Goal: Transaction & Acquisition: Obtain resource

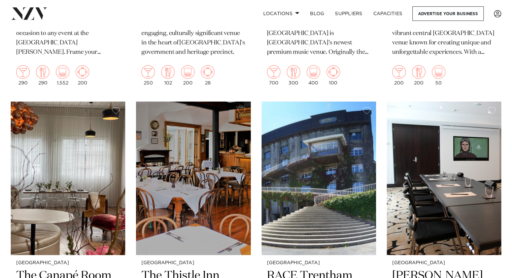
scroll to position [2015, 0]
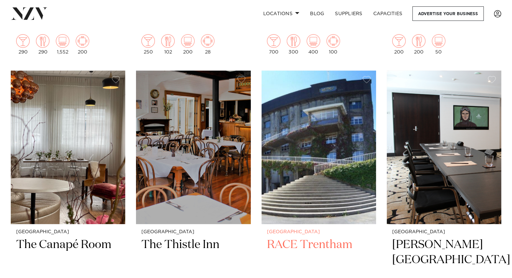
click at [314, 139] on img at bounding box center [319, 148] width 114 height 154
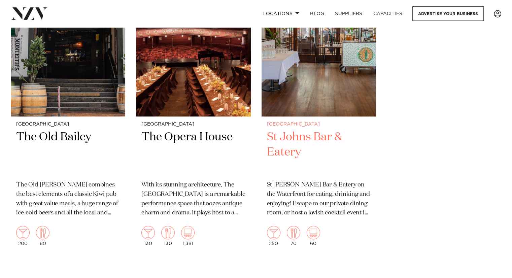
scroll to position [3025, 0]
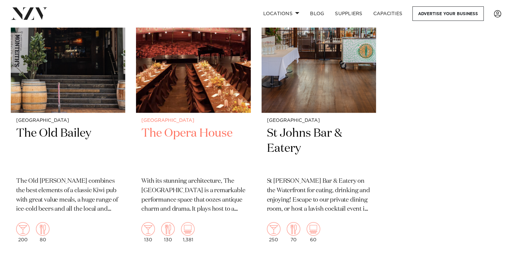
click at [181, 138] on h2 "The Opera House" at bounding box center [193, 148] width 104 height 45
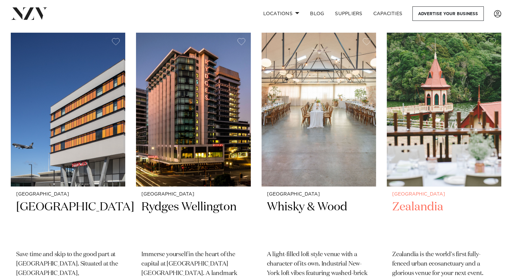
scroll to position [337, 0]
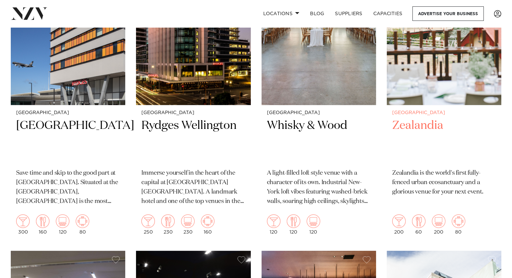
click at [417, 128] on h2 "Zealandia" at bounding box center [444, 140] width 104 height 45
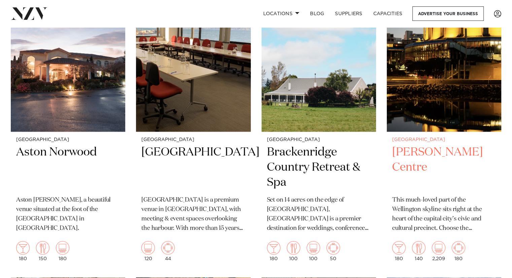
scroll to position [943, 0]
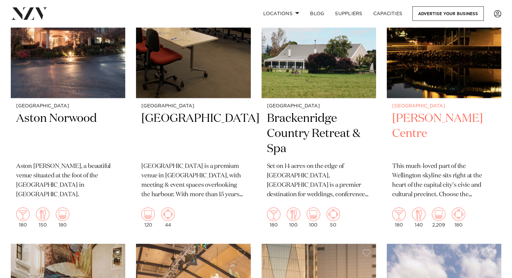
click at [425, 125] on h2 "Michael Fowler Centre" at bounding box center [444, 133] width 104 height 45
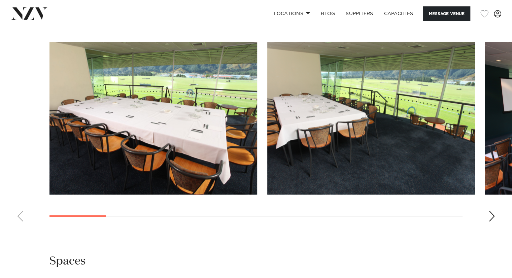
scroll to position [673, 0]
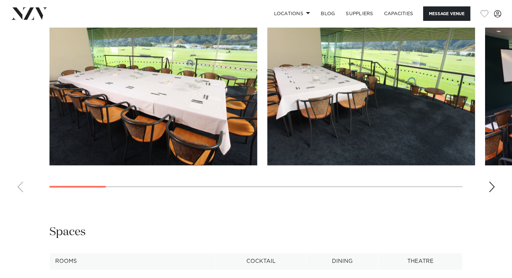
click at [492, 186] on div "Next slide" at bounding box center [492, 186] width 7 height 11
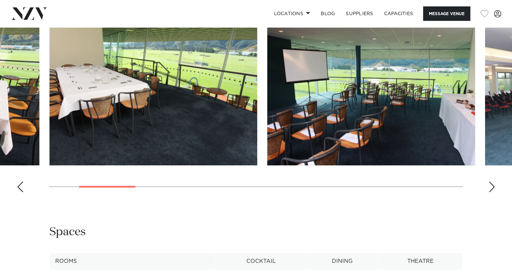
click at [496, 186] on swiper-container at bounding box center [256, 105] width 512 height 185
click at [491, 187] on div "Next slide" at bounding box center [492, 186] width 7 height 11
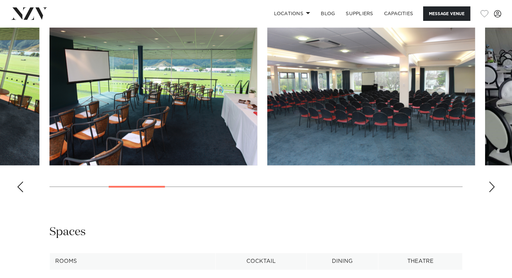
click at [492, 187] on div "Next slide" at bounding box center [492, 186] width 7 height 11
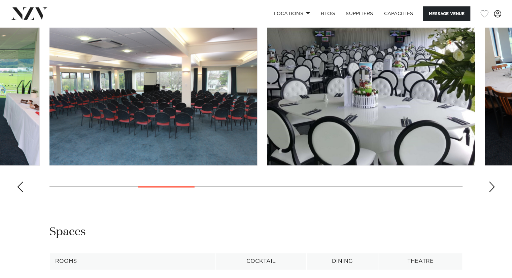
click at [492, 187] on div "Next slide" at bounding box center [492, 186] width 7 height 11
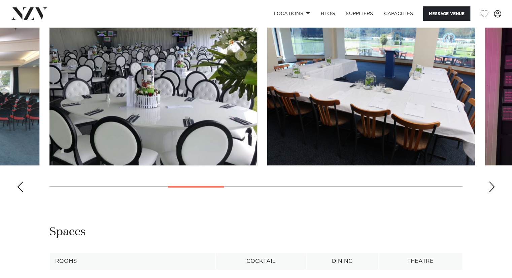
click at [492, 187] on div "Next slide" at bounding box center [492, 186] width 7 height 11
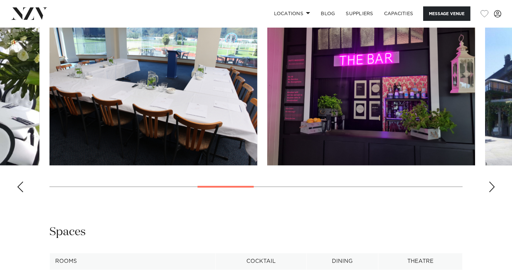
click at [492, 187] on div "Next slide" at bounding box center [492, 186] width 7 height 11
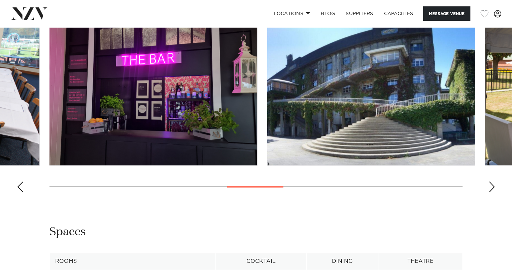
click at [492, 187] on div "Next slide" at bounding box center [492, 186] width 7 height 11
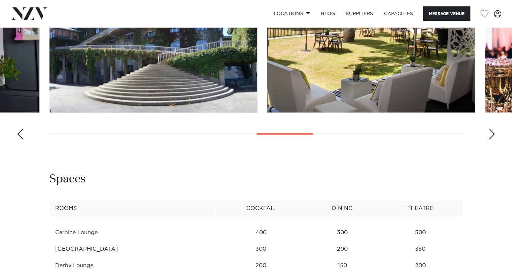
scroll to position [774, 0]
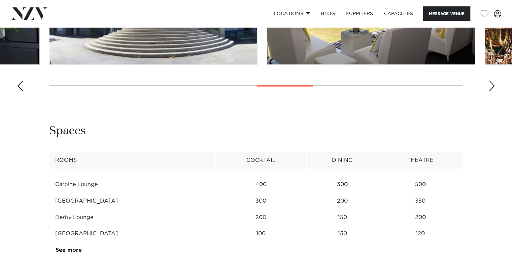
click at [493, 86] on div "Next slide" at bounding box center [492, 85] width 7 height 11
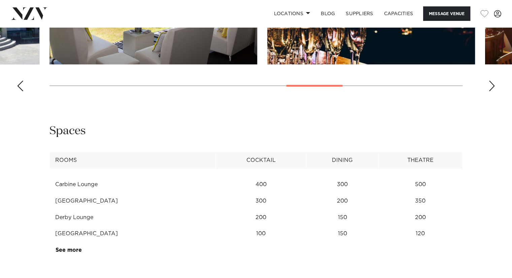
scroll to position [640, 0]
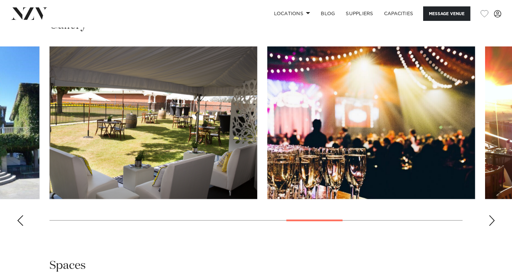
click at [494, 216] on div "Next slide" at bounding box center [492, 220] width 7 height 11
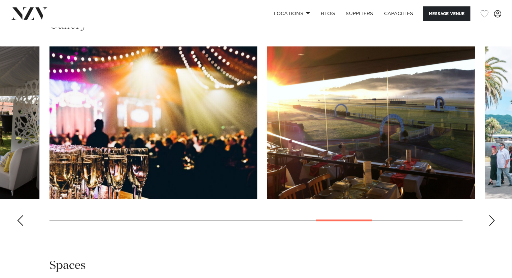
click at [492, 219] on div "Next slide" at bounding box center [492, 220] width 7 height 11
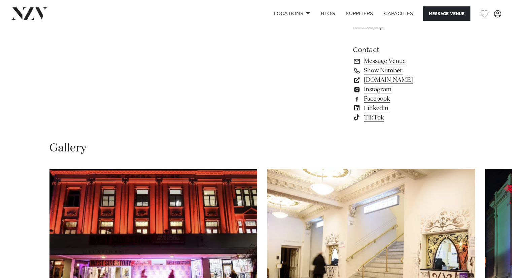
scroll to position [606, 0]
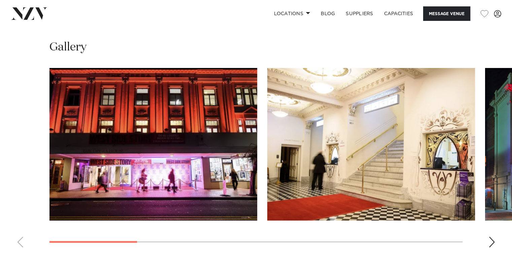
click at [493, 242] on div "Next slide" at bounding box center [492, 242] width 7 height 11
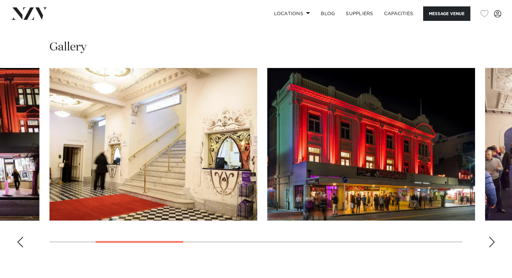
click at [493, 243] on div "Next slide" at bounding box center [492, 242] width 7 height 11
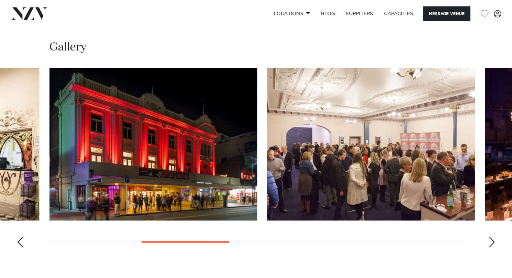
click at [493, 243] on div "Next slide" at bounding box center [492, 242] width 7 height 11
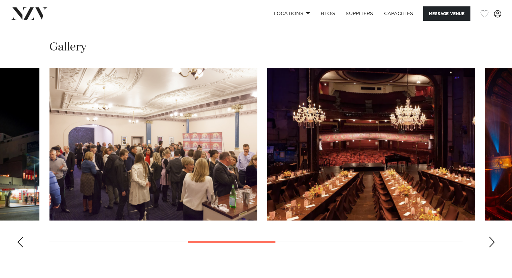
click at [492, 242] on div "Next slide" at bounding box center [492, 242] width 7 height 11
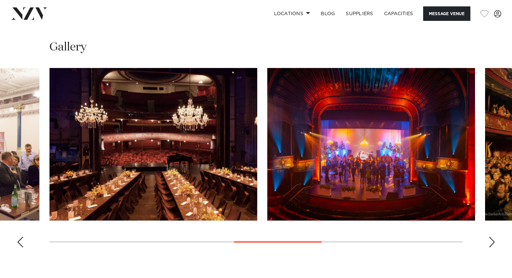
click at [491, 243] on div "Next slide" at bounding box center [492, 242] width 7 height 11
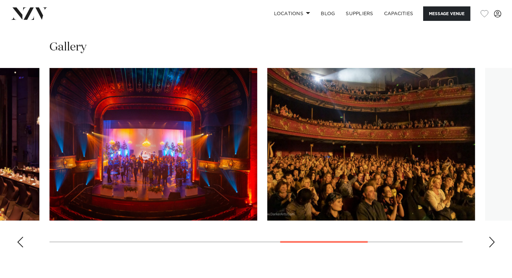
click at [490, 243] on div "Next slide" at bounding box center [492, 242] width 7 height 11
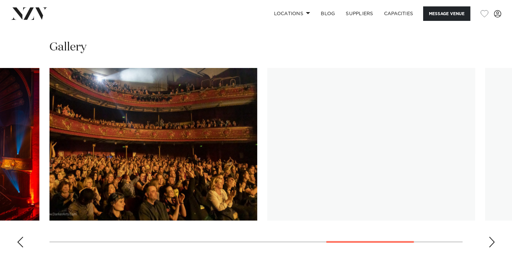
click at [487, 243] on swiper-container at bounding box center [256, 160] width 512 height 185
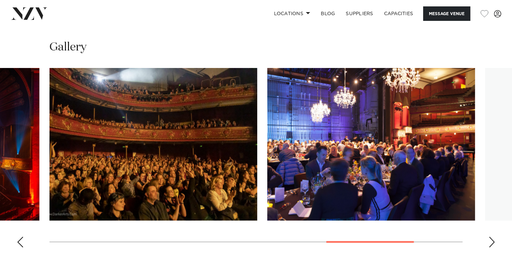
click at [494, 244] on div "Next slide" at bounding box center [492, 242] width 7 height 11
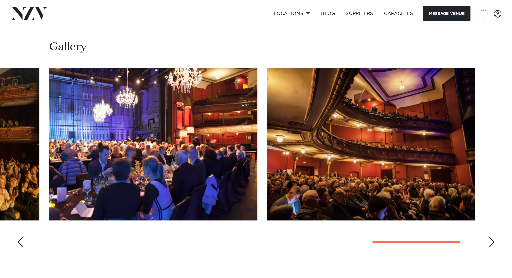
click at [491, 244] on div "Next slide" at bounding box center [492, 242] width 7 height 11
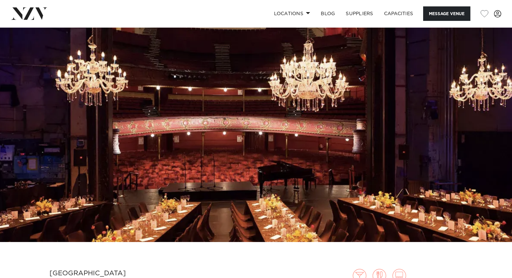
scroll to position [0, 0]
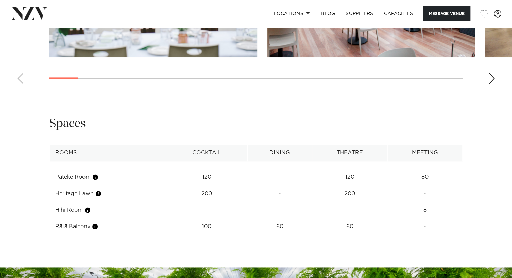
scroll to position [707, 0]
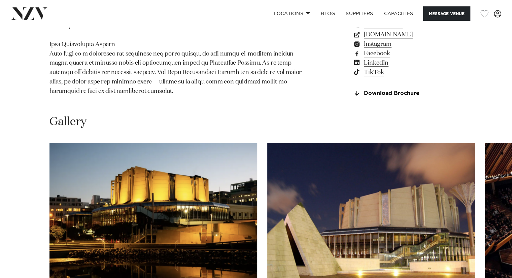
scroll to position [741, 0]
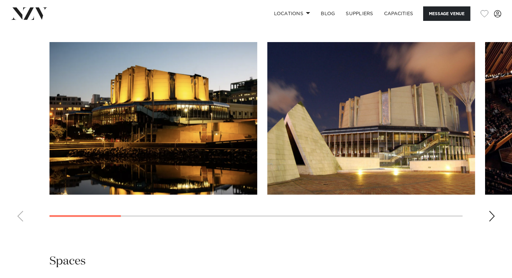
click at [491, 211] on div "Next slide" at bounding box center [492, 216] width 7 height 11
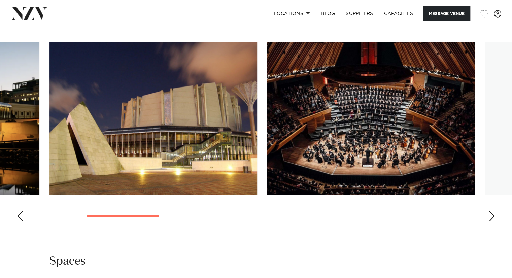
click at [495, 211] on div "Next slide" at bounding box center [492, 216] width 7 height 11
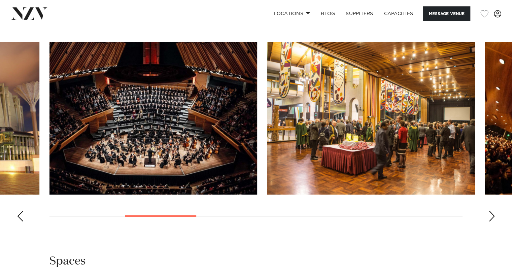
click at [494, 211] on div "Next slide" at bounding box center [492, 216] width 7 height 11
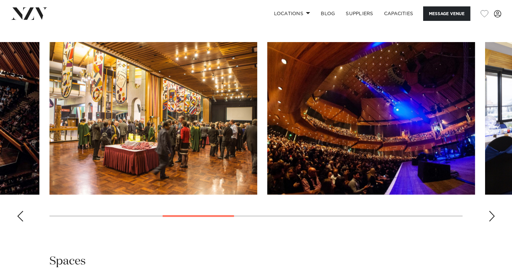
click at [494, 211] on div "Next slide" at bounding box center [492, 216] width 7 height 11
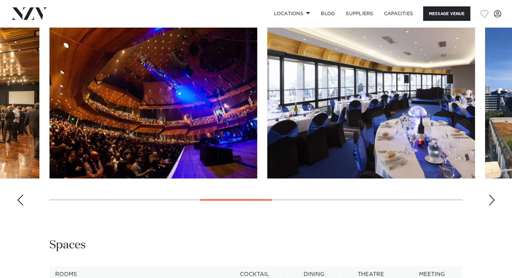
scroll to position [673, 0]
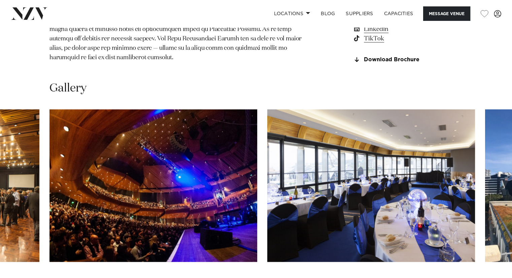
click at [490, 278] on div "Next slide" at bounding box center [492, 283] width 7 height 11
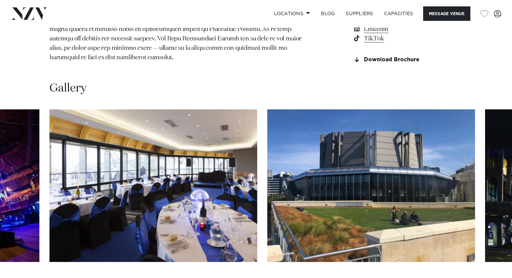
click at [496, 243] on swiper-container at bounding box center [256, 201] width 512 height 185
click at [491, 278] on div "Next slide" at bounding box center [492, 283] width 7 height 11
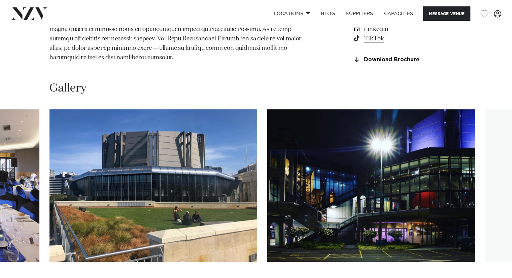
click at [496, 244] on swiper-container at bounding box center [256, 201] width 512 height 185
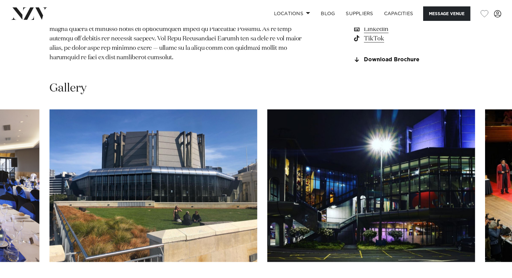
click at [492, 278] on div "Next slide" at bounding box center [492, 283] width 7 height 11
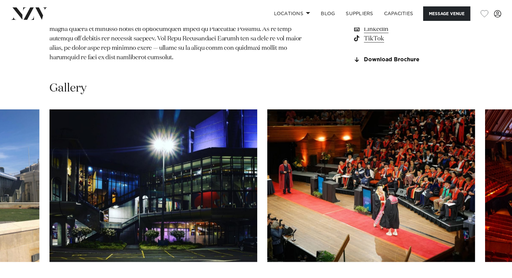
click at [493, 278] on div "Next slide" at bounding box center [492, 283] width 7 height 11
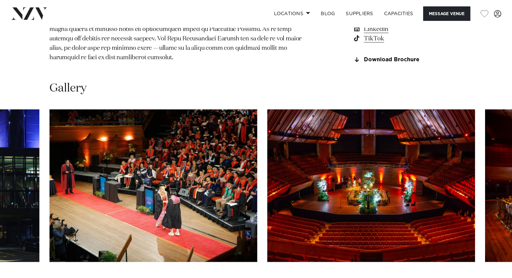
click at [493, 278] on div "Next slide" at bounding box center [492, 283] width 7 height 11
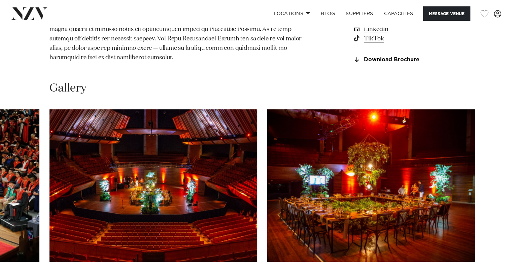
click at [493, 278] on div "Next slide" at bounding box center [492, 283] width 7 height 11
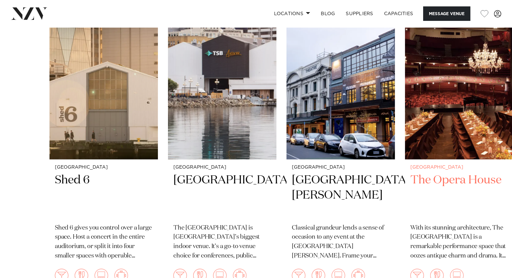
scroll to position [1212, 0]
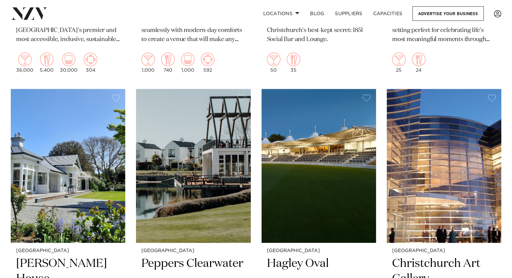
scroll to position [1145, 0]
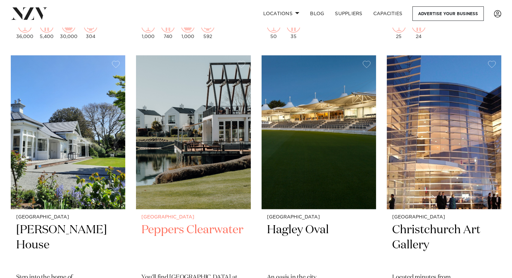
click at [195, 232] on h2 "Peppers Clearwater" at bounding box center [193, 244] width 104 height 45
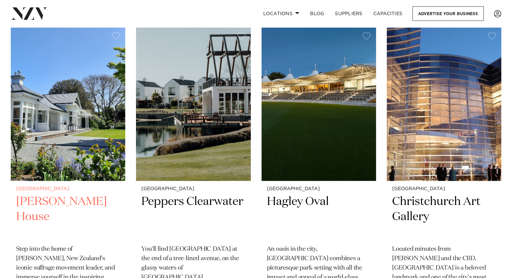
scroll to position [1240, 0]
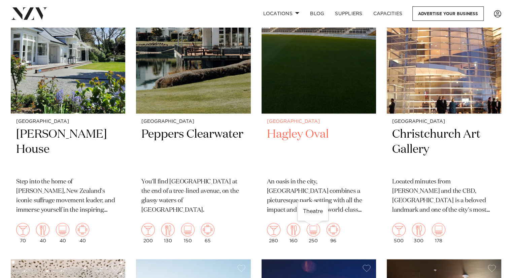
click at [315, 235] on img at bounding box center [313, 229] width 13 height 13
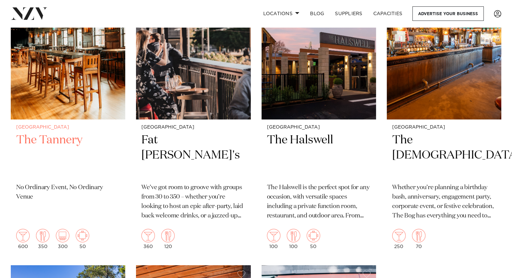
scroll to position [2447, 0]
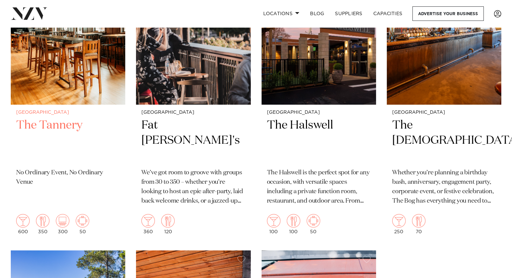
click at [56, 128] on h2 "The Tannery" at bounding box center [68, 140] width 104 height 45
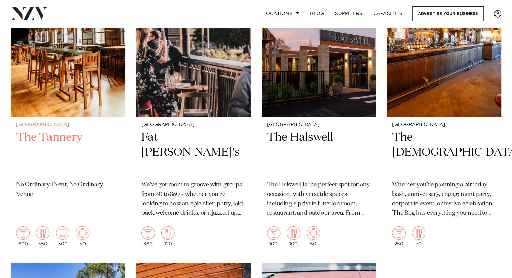
click at [48, 140] on h2 "The Tannery" at bounding box center [68, 152] width 104 height 45
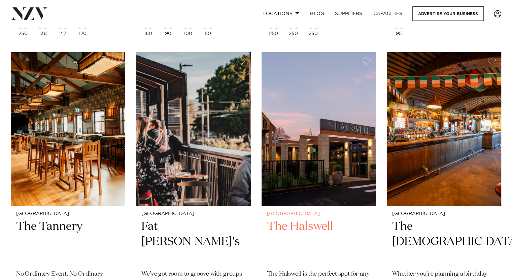
scroll to position [2268, 0]
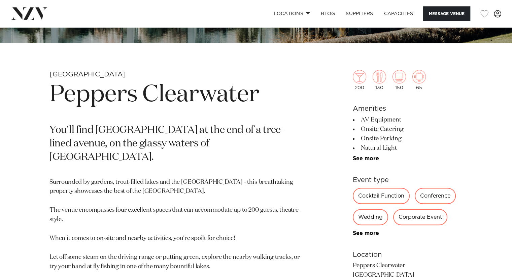
scroll to position [236, 0]
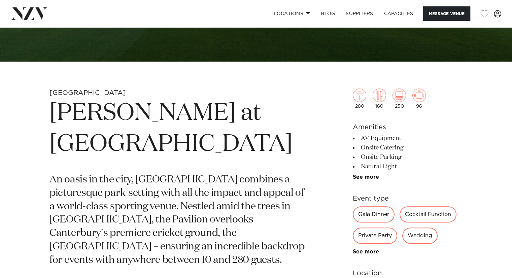
scroll to position [135, 0]
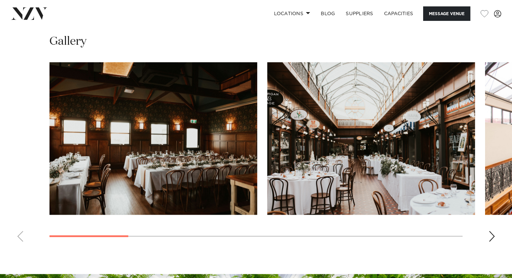
scroll to position [606, 0]
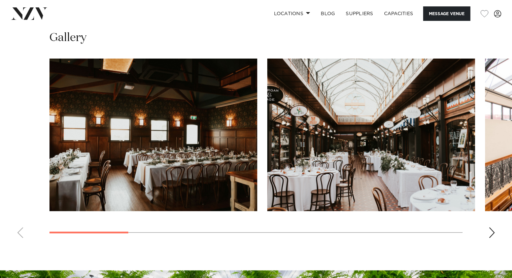
click at [493, 233] on div "Next slide" at bounding box center [492, 232] width 7 height 11
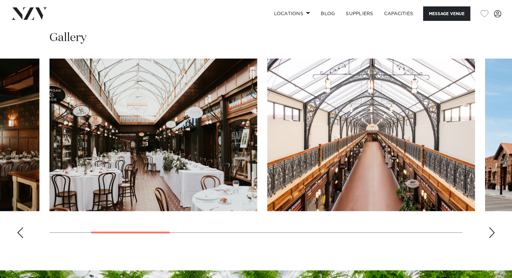
click at [492, 233] on div "Next slide" at bounding box center [492, 232] width 7 height 11
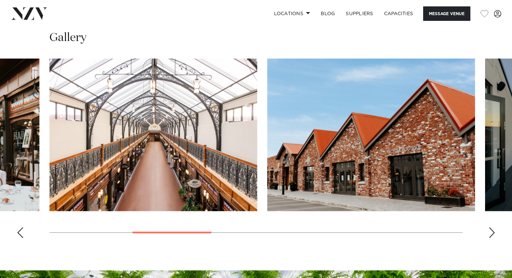
click at [20, 233] on div "Previous slide" at bounding box center [20, 232] width 7 height 11
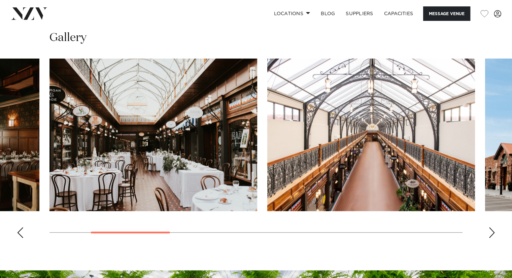
click at [20, 233] on div "Previous slide" at bounding box center [20, 232] width 7 height 11
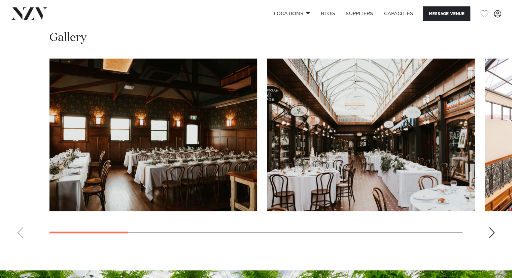
click at [491, 233] on div "Next slide" at bounding box center [492, 232] width 7 height 11
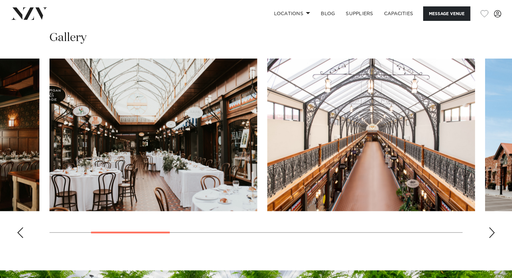
click at [491, 234] on div "Next slide" at bounding box center [492, 232] width 7 height 11
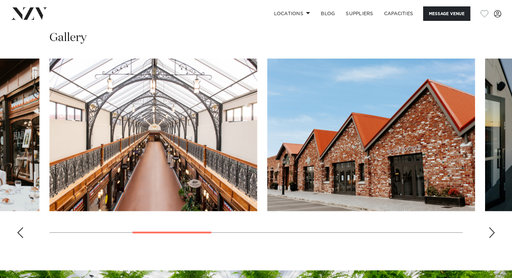
click at [492, 235] on div "Next slide" at bounding box center [492, 232] width 7 height 11
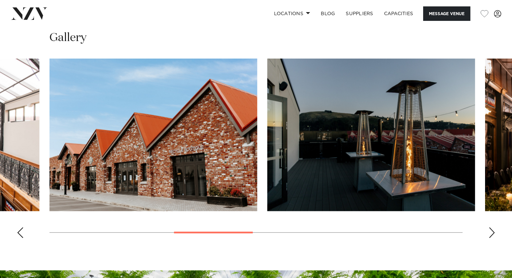
click at [492, 235] on div "Next slide" at bounding box center [492, 232] width 7 height 11
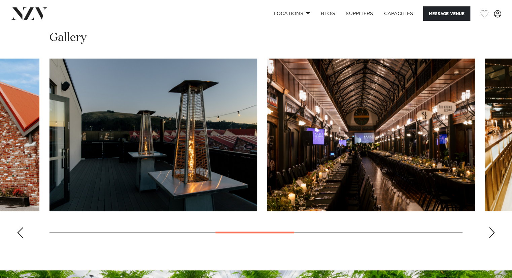
click at [492, 235] on div "Next slide" at bounding box center [492, 232] width 7 height 11
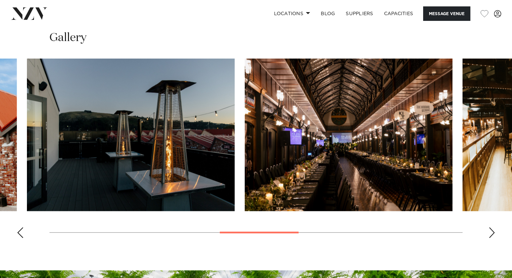
click at [512, 262] on html "Locations [GEOGRAPHIC_DATA] [GEOGRAPHIC_DATA] [GEOGRAPHIC_DATA] [GEOGRAPHIC_DAT…" at bounding box center [256, 24] width 512 height 1260
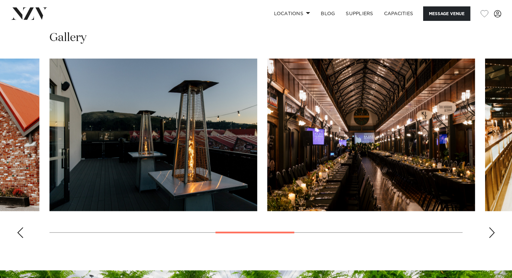
click at [51, 231] on swiper-container at bounding box center [256, 151] width 512 height 185
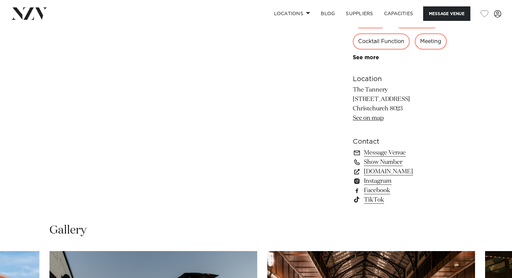
scroll to position [404, 0]
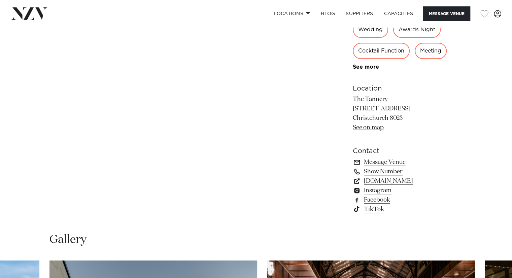
click at [392, 159] on link "Message Venue" at bounding box center [408, 162] width 110 height 9
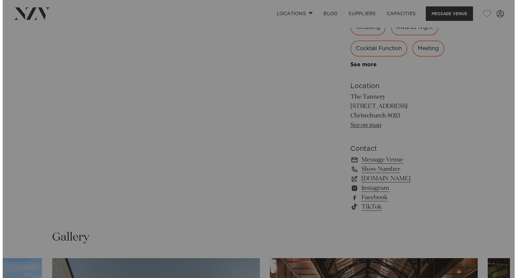
scroll to position [406, 0]
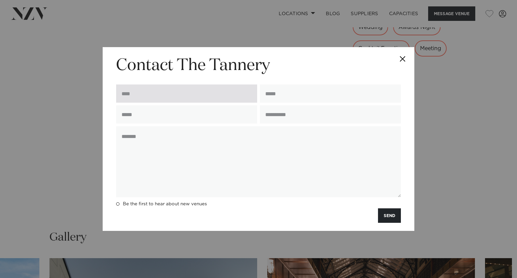
click at [211, 97] on input "text" at bounding box center [186, 94] width 141 height 18
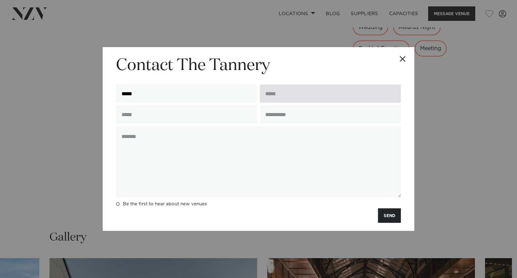
click at [281, 96] on input "email" at bounding box center [330, 94] width 141 height 18
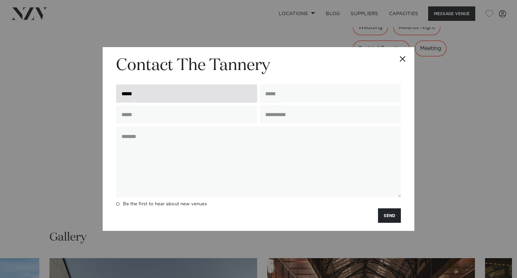
click at [209, 87] on input "*****" at bounding box center [186, 94] width 141 height 18
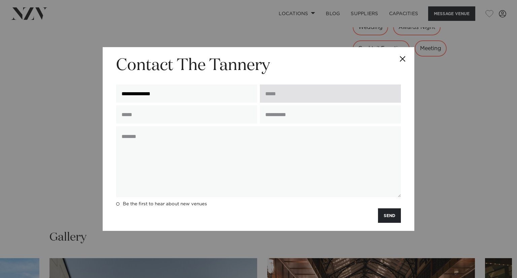
type input "**********"
click at [272, 91] on input "email" at bounding box center [330, 94] width 141 height 18
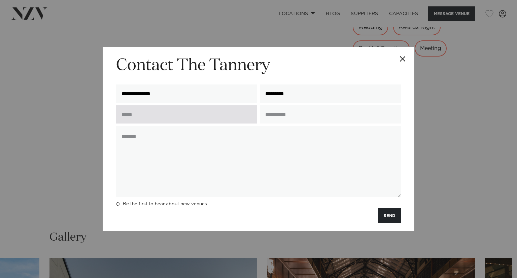
type input "*********"
click at [218, 116] on input "text" at bounding box center [186, 114] width 141 height 18
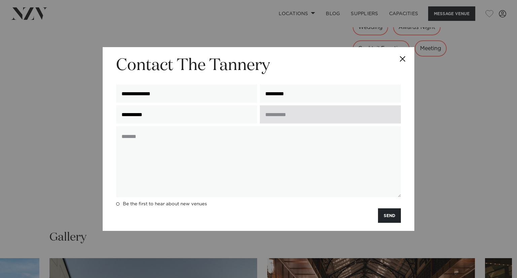
type input "**********"
drag, startPoint x: 296, startPoint y: 111, endPoint x: 293, endPoint y: 113, distance: 3.8
click at [296, 111] on input "text" at bounding box center [330, 114] width 141 height 18
type input "**********"
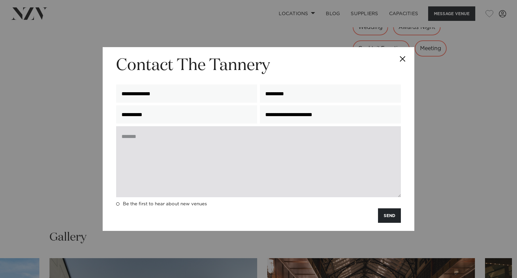
click at [273, 141] on textarea at bounding box center [258, 161] width 285 height 71
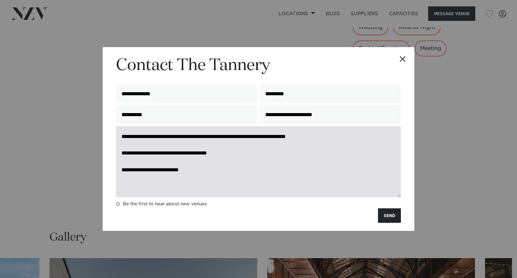
click at [270, 152] on textarea "**********" at bounding box center [258, 161] width 285 height 71
drag, startPoint x: 190, startPoint y: 169, endPoint x: 208, endPoint y: 173, distance: 19.1
click at [206, 172] on textarea "**********" at bounding box center [258, 161] width 285 height 71
drag, startPoint x: 278, startPoint y: 155, endPoint x: 283, endPoint y: 157, distance: 5.1
click at [281, 156] on textarea "**********" at bounding box center [258, 161] width 285 height 71
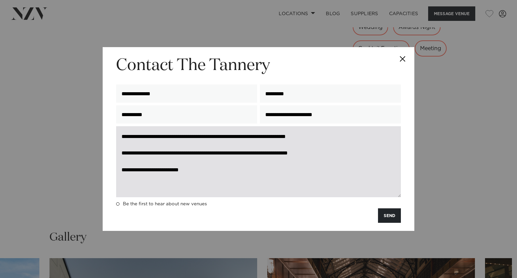
drag, startPoint x: 186, startPoint y: 171, endPoint x: 194, endPoint y: 173, distance: 8.3
click at [194, 174] on textarea "**********" at bounding box center [258, 161] width 285 height 71
click at [194, 170] on textarea "**********" at bounding box center [258, 161] width 285 height 71
click at [228, 175] on textarea "**********" at bounding box center [258, 161] width 285 height 71
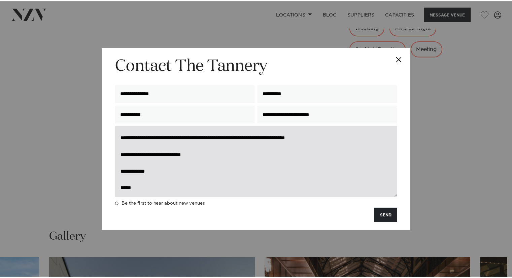
scroll to position [16, 0]
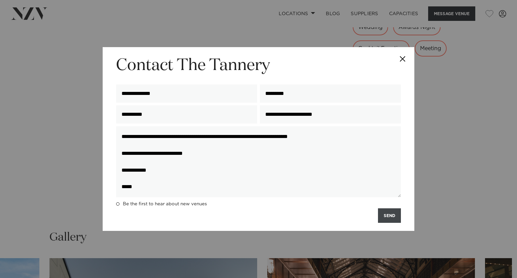
type textarea "**********"
click at [392, 217] on button "SEND" at bounding box center [389, 215] width 23 height 14
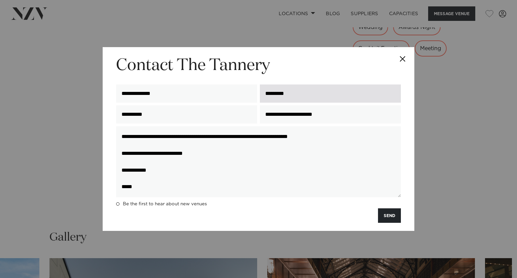
drag, startPoint x: 303, startPoint y: 92, endPoint x: 306, endPoint y: 98, distance: 5.9
click at [303, 92] on input "*********" at bounding box center [330, 94] width 141 height 18
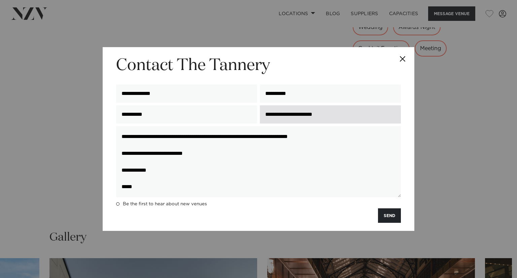
type input "**********"
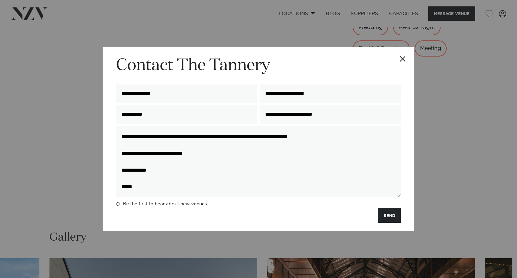
click at [412, 135] on div "**********" at bounding box center [259, 139] width 312 height 184
click at [394, 215] on button "SEND" at bounding box center [389, 215] width 23 height 14
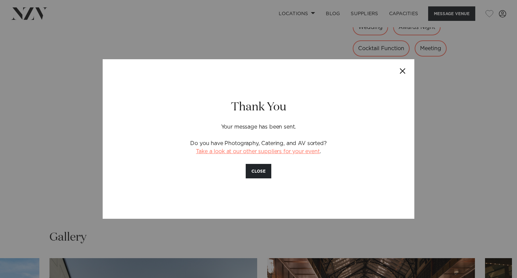
click at [255, 151] on link "Take a look at our other suppliers for your event" at bounding box center [258, 151] width 124 height 5
click at [403, 71] on button "Close" at bounding box center [403, 71] width 24 height 24
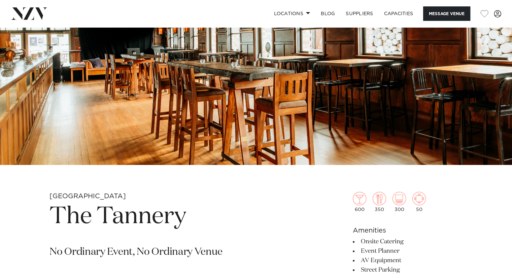
scroll to position [70, 0]
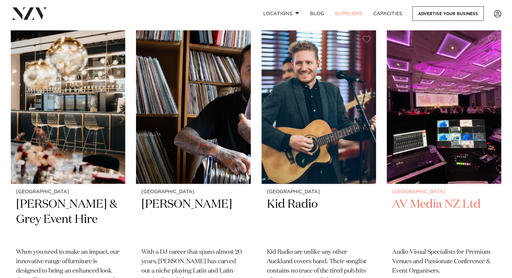
scroll to position [471, 0]
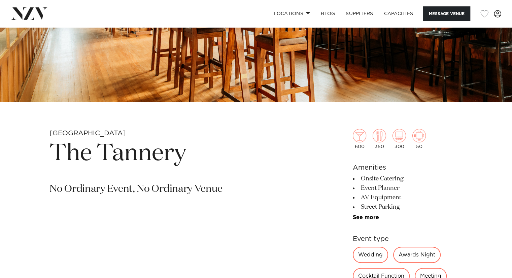
scroll to position [236, 0]
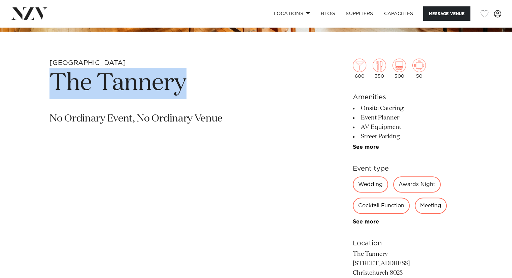
drag, startPoint x: 196, startPoint y: 85, endPoint x: 44, endPoint y: 87, distance: 151.2
click at [44, 87] on div "Christchurch The Tannery No Ordinary Event, No Ordinary Venue 600 350 300 50 Am…" at bounding box center [255, 225] width 501 height 332
copy h1 "The Tannery"
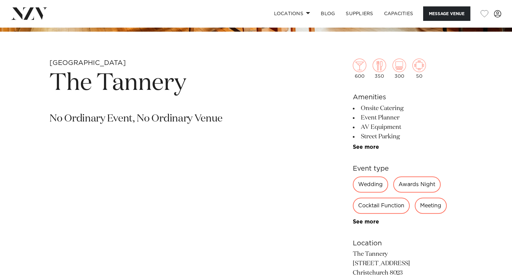
click at [273, 63] on section "Christchurch The Tannery No Ordinary Event, No Ordinary Venue" at bounding box center [177, 225] width 256 height 332
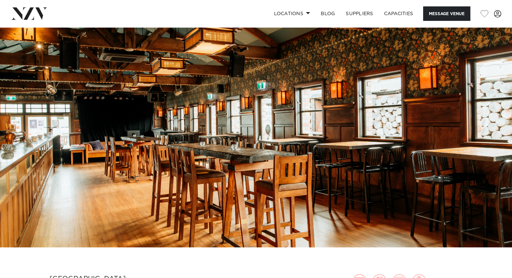
scroll to position [0, 0]
